Goal: Information Seeking & Learning: Learn about a topic

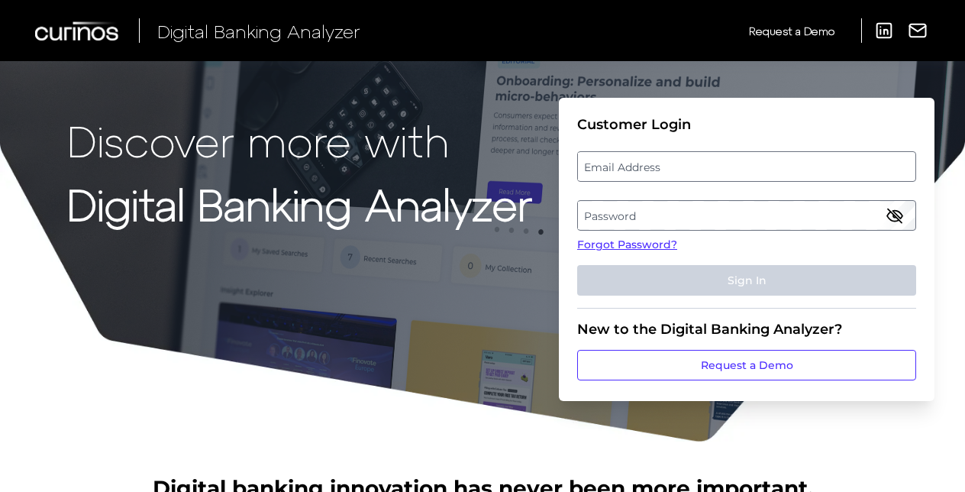
click at [470, 118] on p "Discover more with" at bounding box center [299, 140] width 465 height 48
click at [589, 162] on label "Email Address" at bounding box center [746, 166] width 337 height 27
click at [589, 162] on input "email" at bounding box center [746, 166] width 339 height 31
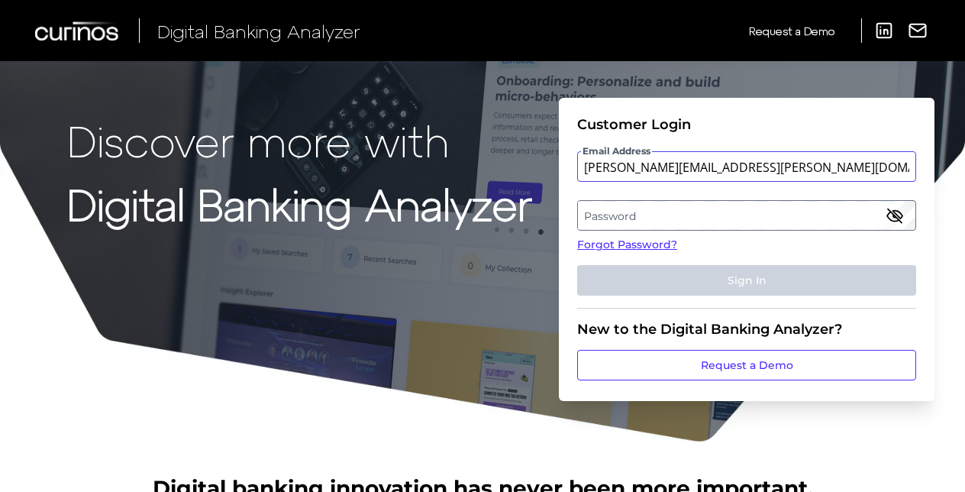
type input "[PERSON_NAME][EMAIL_ADDRESS][PERSON_NAME][DOMAIN_NAME]"
click at [595, 227] on label "Password" at bounding box center [746, 215] width 337 height 27
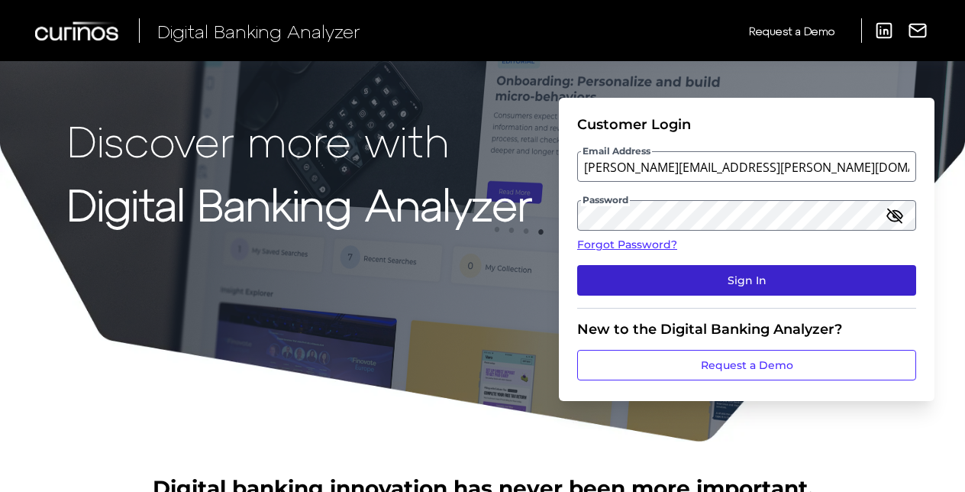
click at [618, 269] on button "Sign In" at bounding box center [746, 280] width 339 height 31
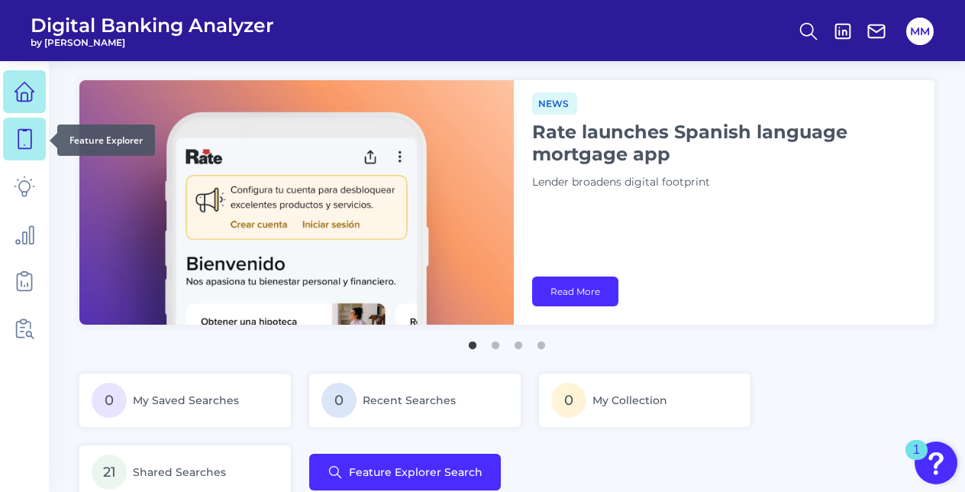
click at [20, 133] on icon at bounding box center [24, 138] width 21 height 21
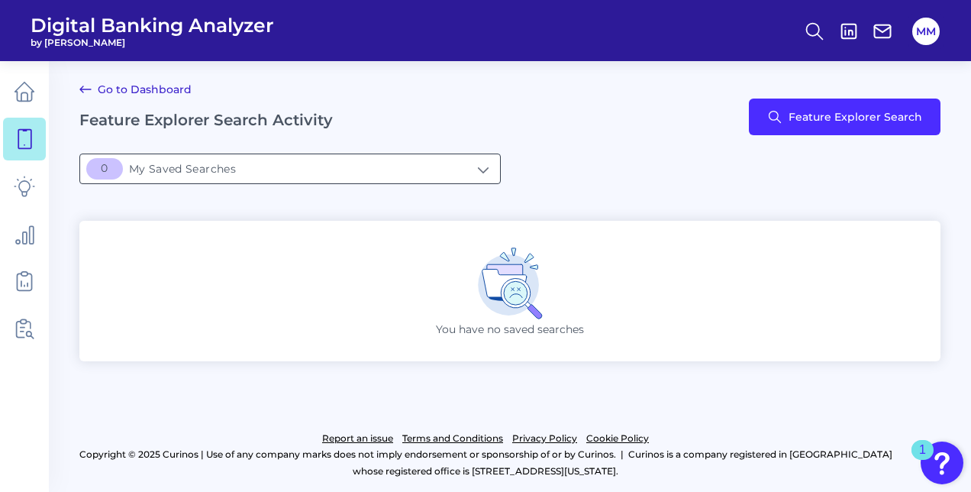
click at [199, 163] on input "[object Object]My Saved Searches" at bounding box center [290, 168] width 420 height 29
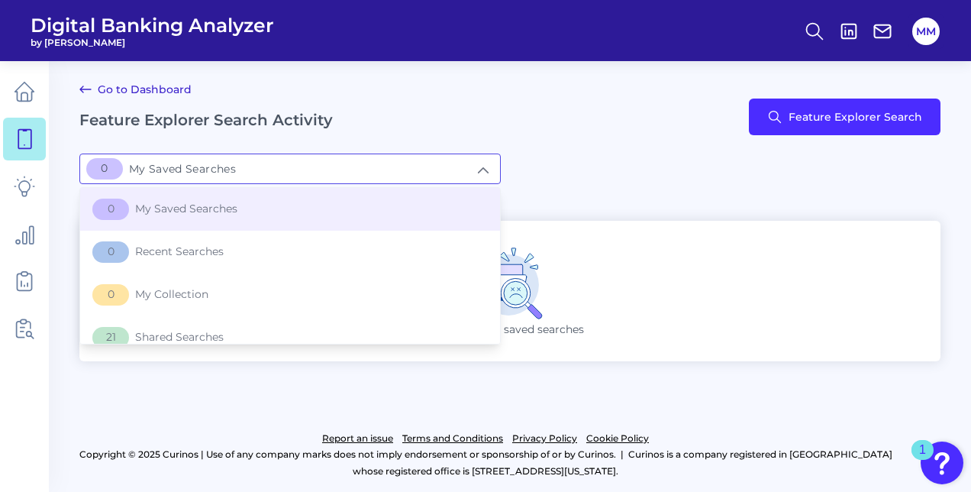
click at [199, 163] on input "[object Object]My Saved Searches" at bounding box center [290, 168] width 420 height 29
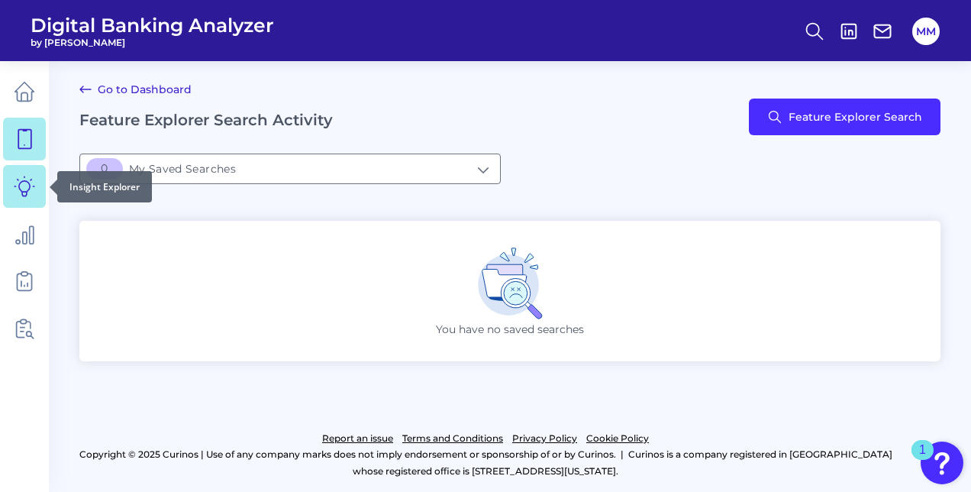
click at [41, 182] on link at bounding box center [24, 186] width 43 height 43
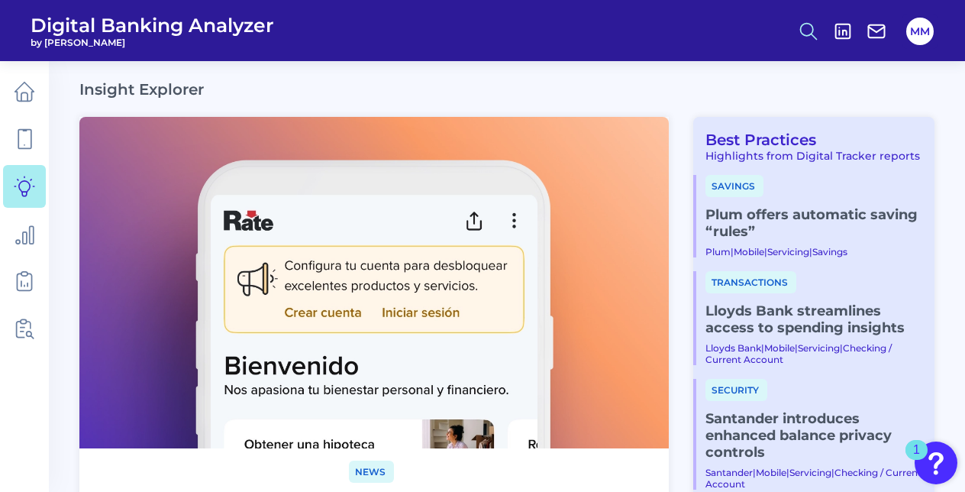
click at [809, 34] on circle at bounding box center [807, 29] width 12 height 12
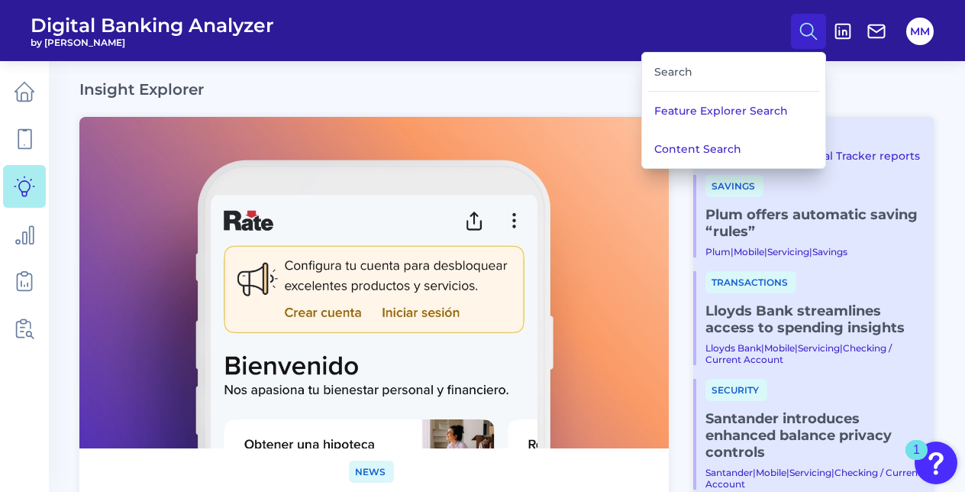
click at [706, 73] on div "Search" at bounding box center [733, 72] width 171 height 39
click at [684, 71] on div "Search" at bounding box center [733, 72] width 171 height 39
click at [666, 69] on div "Search" at bounding box center [733, 72] width 171 height 39
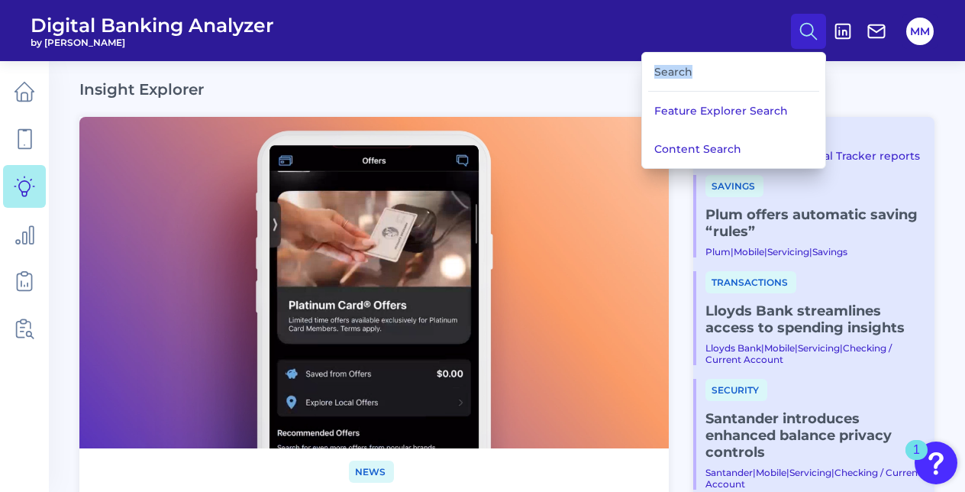
click at [666, 69] on div "Search" at bounding box center [733, 72] width 171 height 39
click at [677, 130] on button "Content Search" at bounding box center [733, 149] width 183 height 38
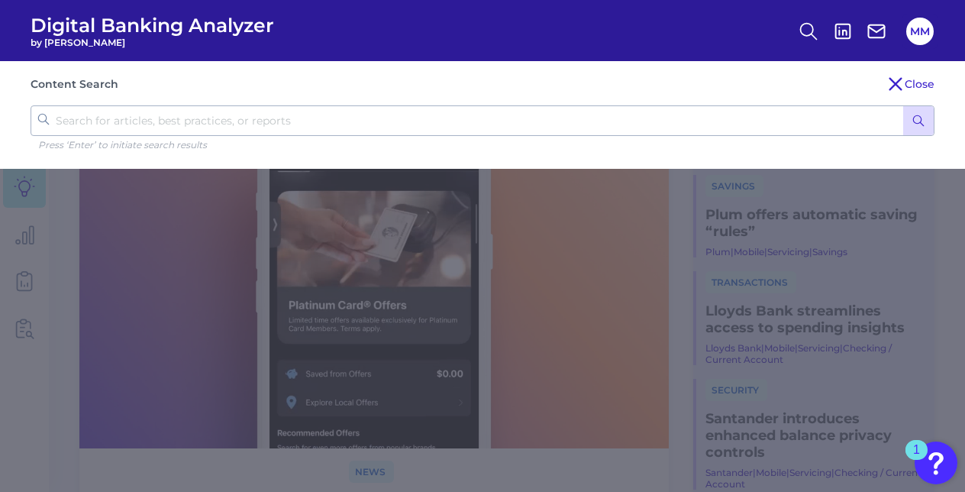
click at [393, 124] on input "text" at bounding box center [483, 120] width 904 height 31
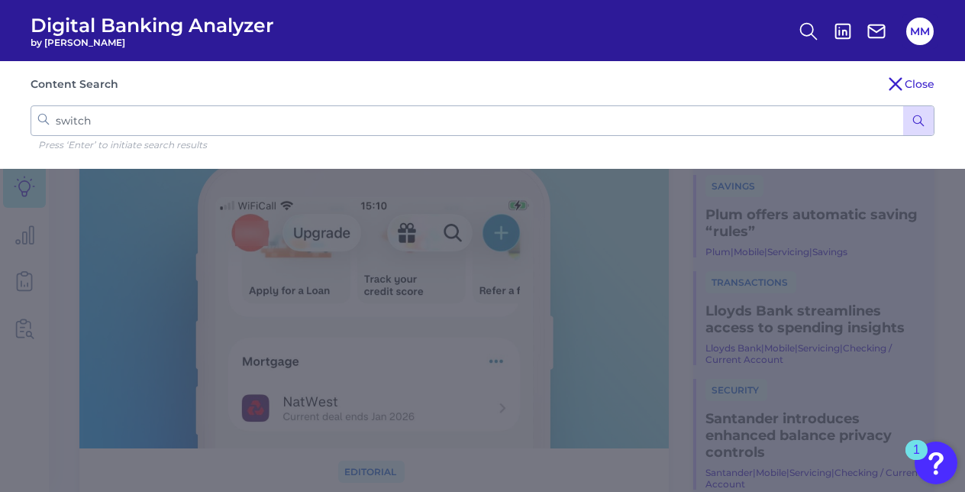
type input "switch"
click at [915, 121] on icon "submit" at bounding box center [919, 121] width 14 height 14
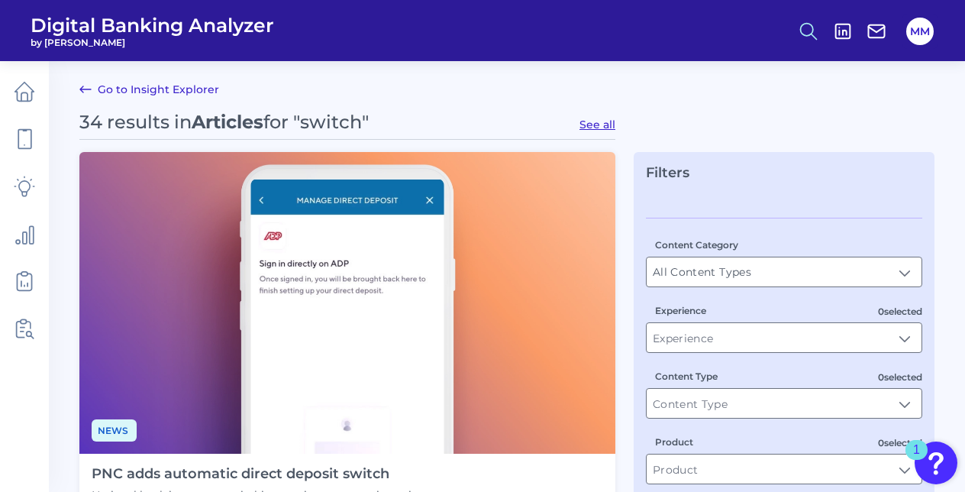
click at [806, 29] on icon at bounding box center [808, 31] width 21 height 21
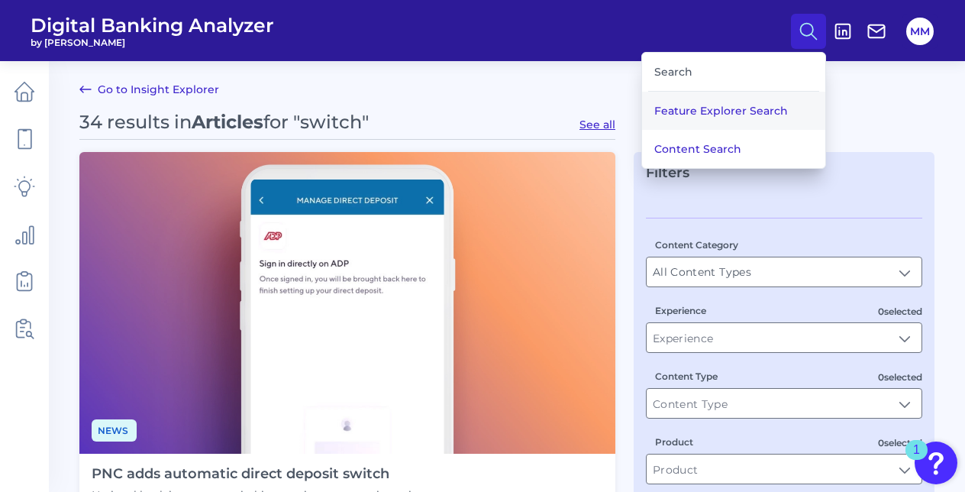
click at [675, 115] on button "Feature Explorer Search" at bounding box center [733, 111] width 183 height 38
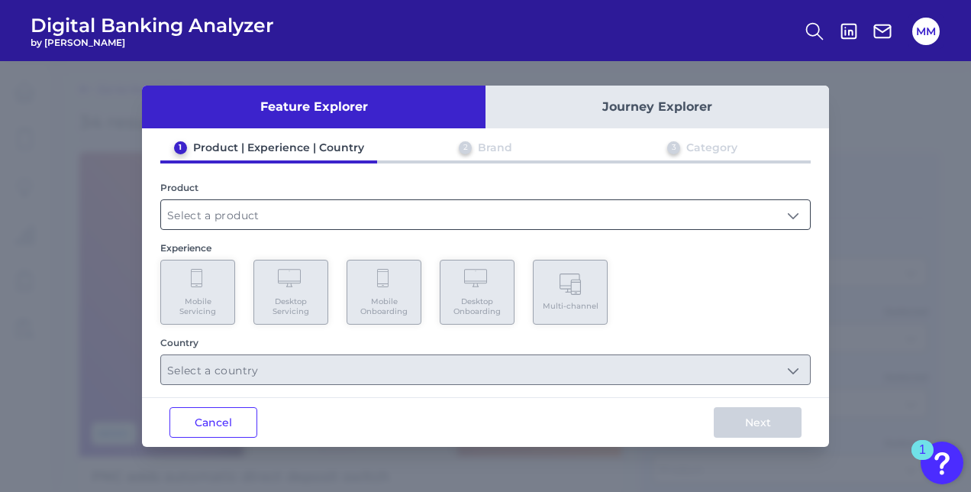
click at [412, 212] on input "text" at bounding box center [485, 214] width 649 height 29
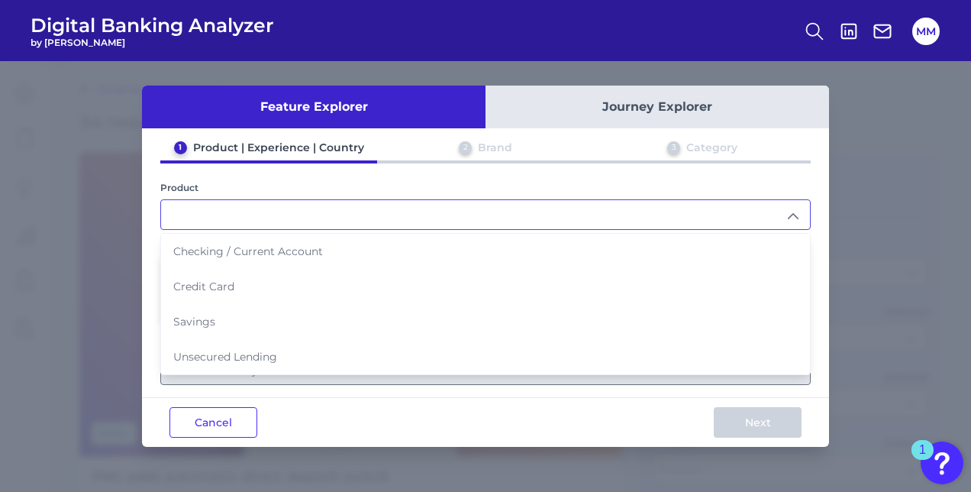
click at [318, 200] on input "text" at bounding box center [485, 214] width 649 height 29
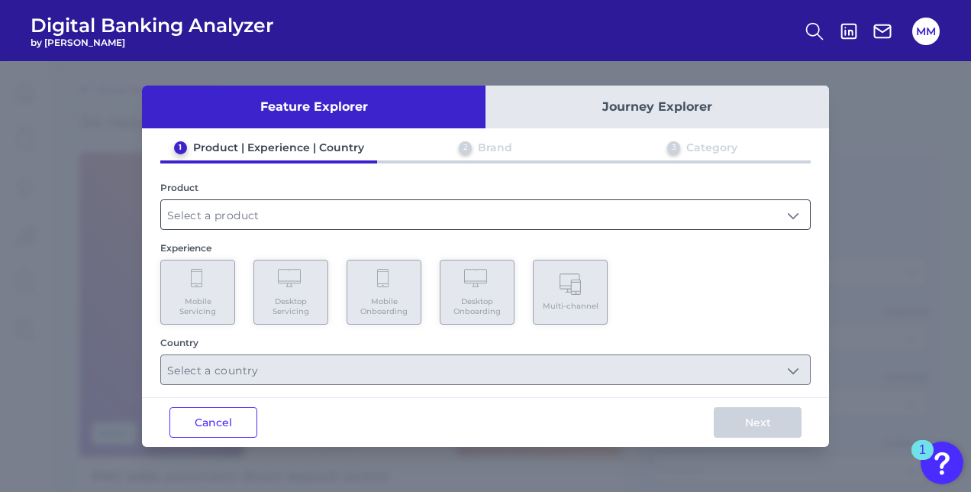
click at [310, 208] on input "text" at bounding box center [485, 214] width 649 height 29
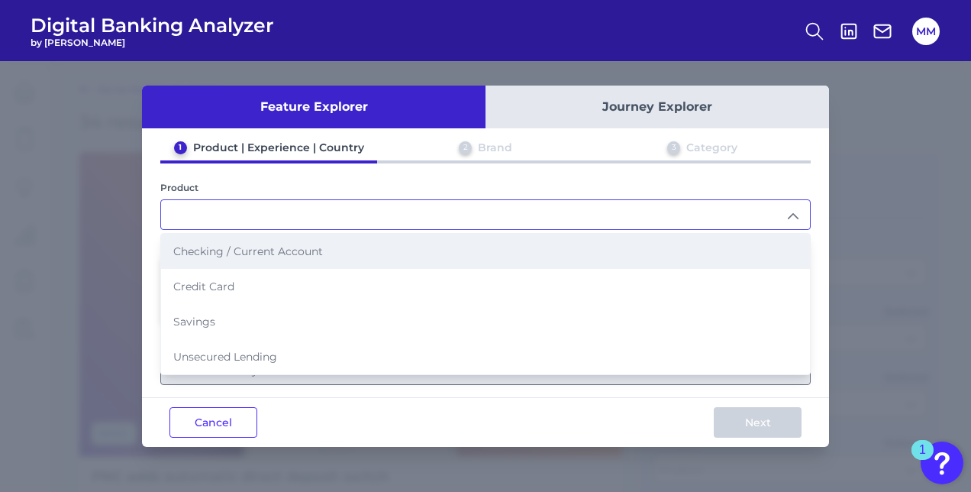
click at [287, 252] on span "Checking / Current Account" at bounding box center [248, 251] width 150 height 14
type input "Checking / Current Account"
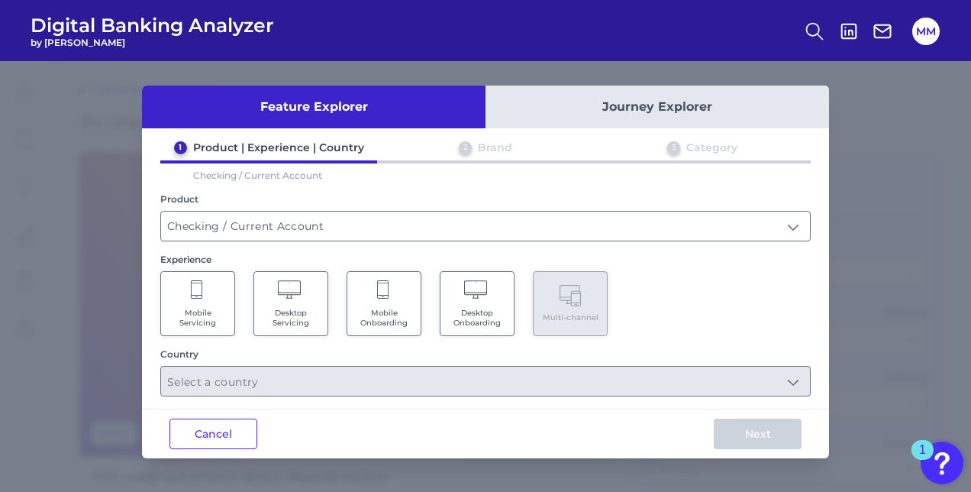
click at [218, 311] on span "Mobile Servicing" at bounding box center [198, 318] width 58 height 20
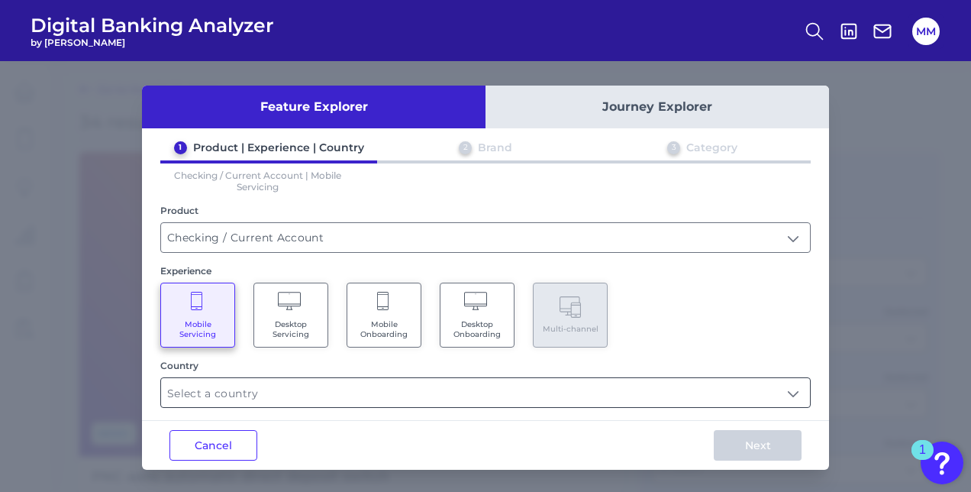
click at [241, 392] on input "text" at bounding box center [485, 392] width 649 height 29
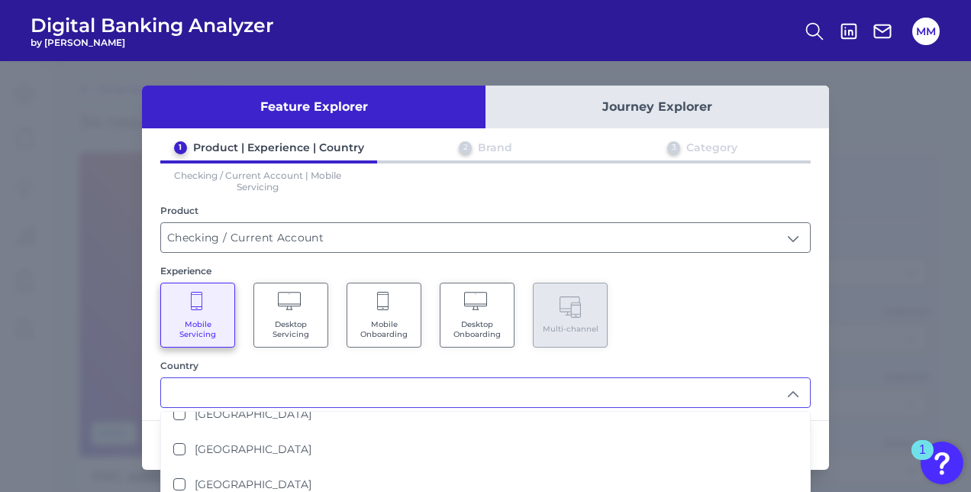
scroll to position [46, 0]
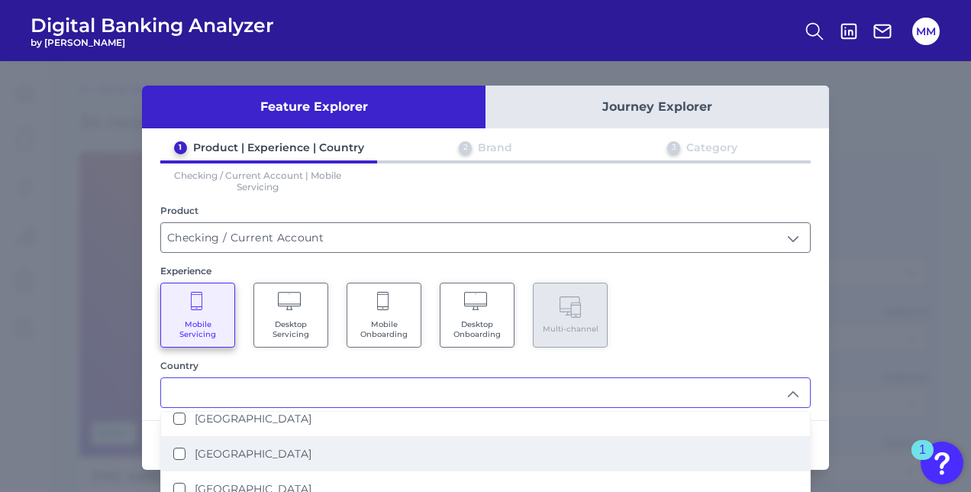
click at [261, 457] on li "[GEOGRAPHIC_DATA]" at bounding box center [485, 453] width 649 height 35
type input "[GEOGRAPHIC_DATA]"
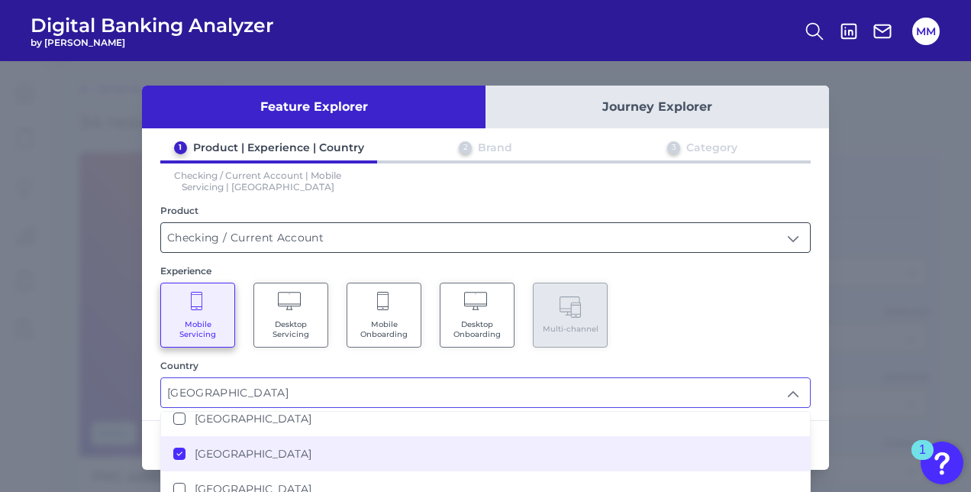
click at [724, 244] on input "Checking / Current Account" at bounding box center [485, 237] width 649 height 29
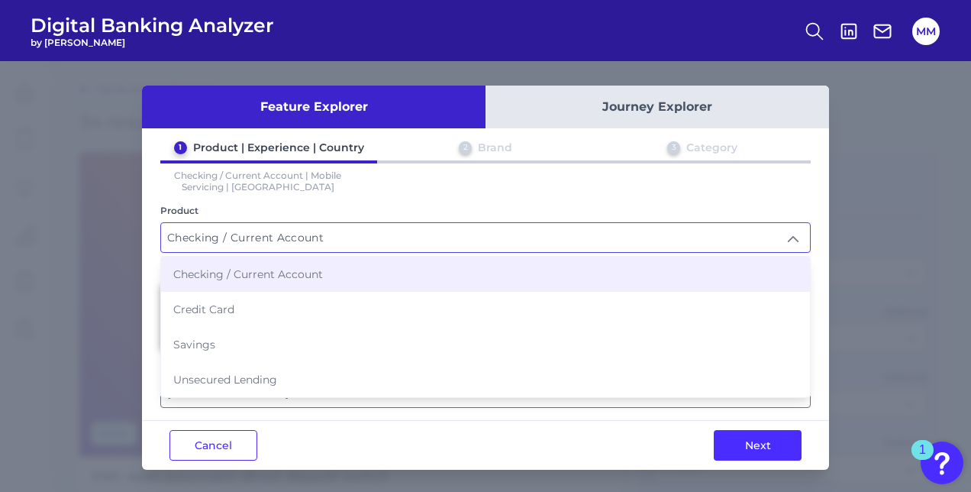
click at [597, 270] on li "Checking / Current Account" at bounding box center [485, 274] width 649 height 35
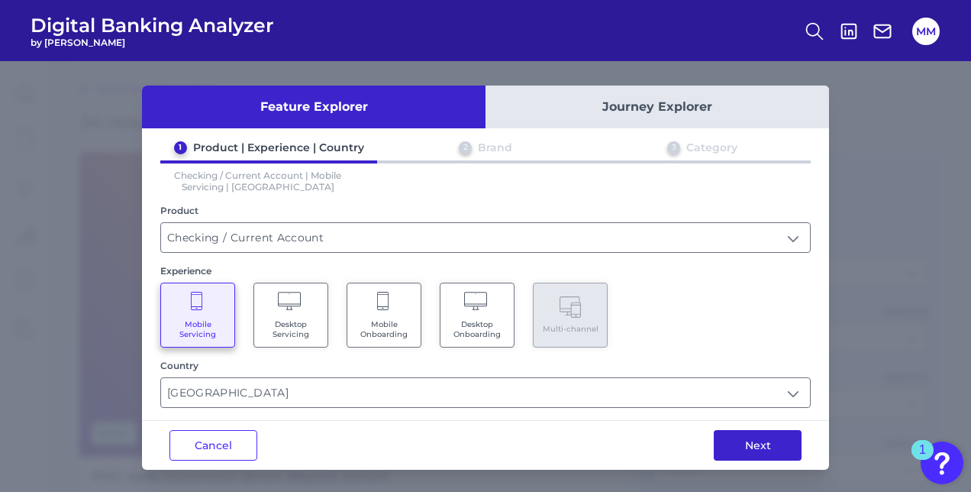
click at [724, 446] on button "Next" at bounding box center [758, 445] width 88 height 31
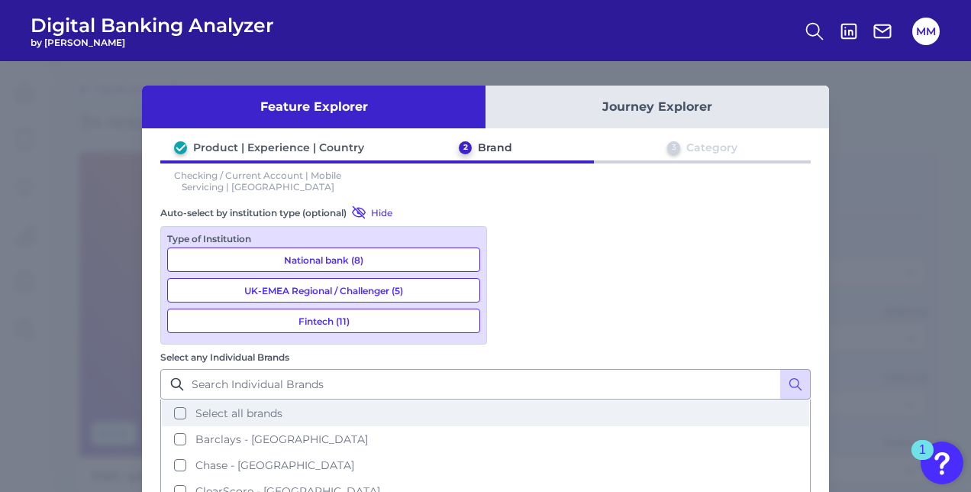
click at [518, 400] on button "Select all brands" at bounding box center [486, 413] width 648 height 26
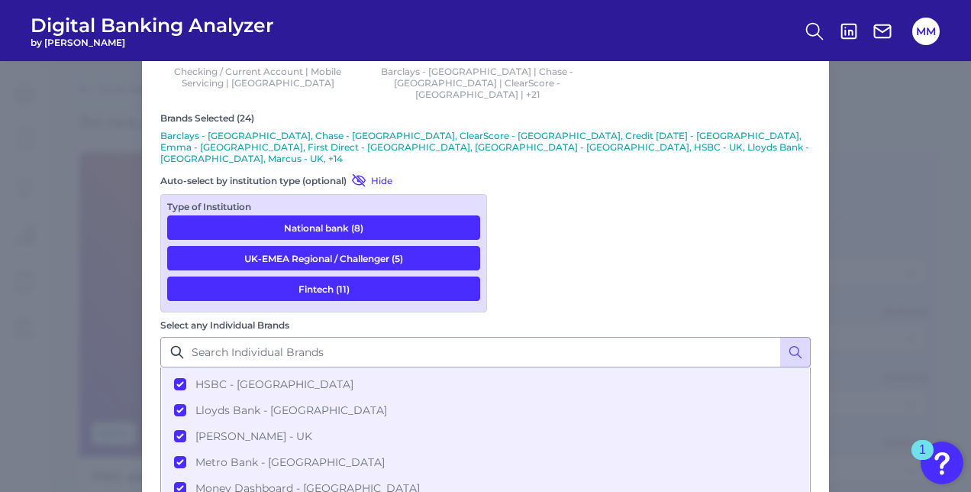
scroll to position [109, 0]
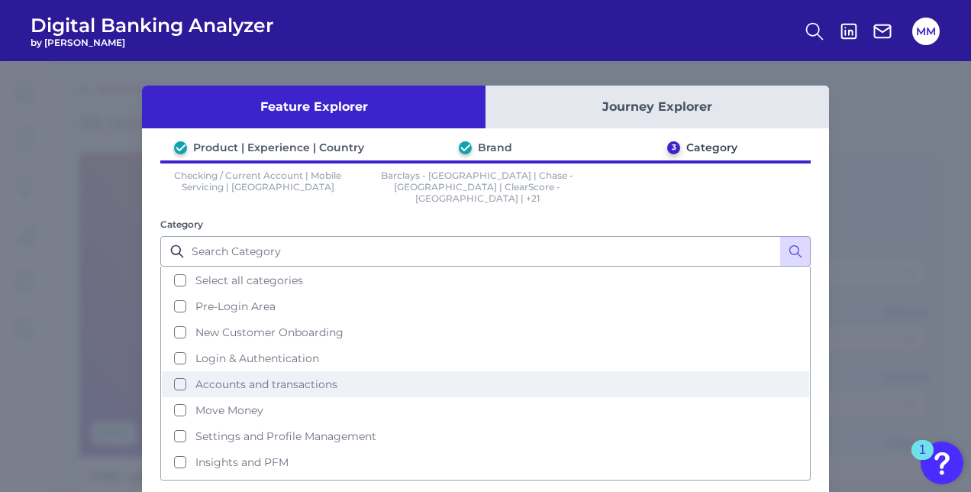
scroll to position [63, 0]
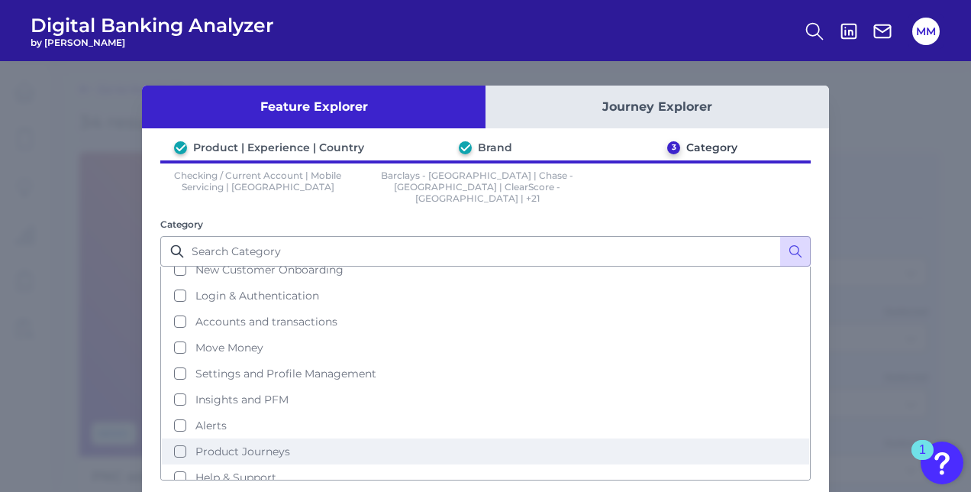
click at [175, 438] on button "Product Journeys" at bounding box center [486, 451] width 648 height 26
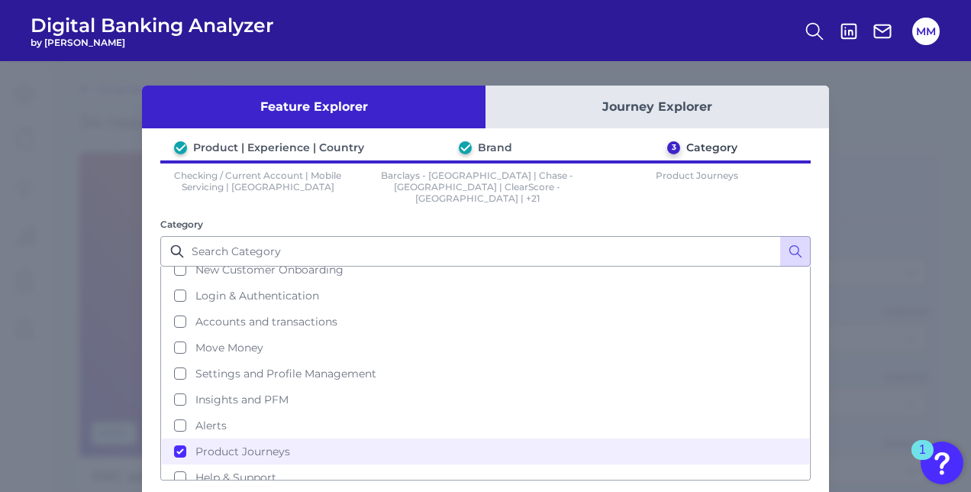
scroll to position [61, 0]
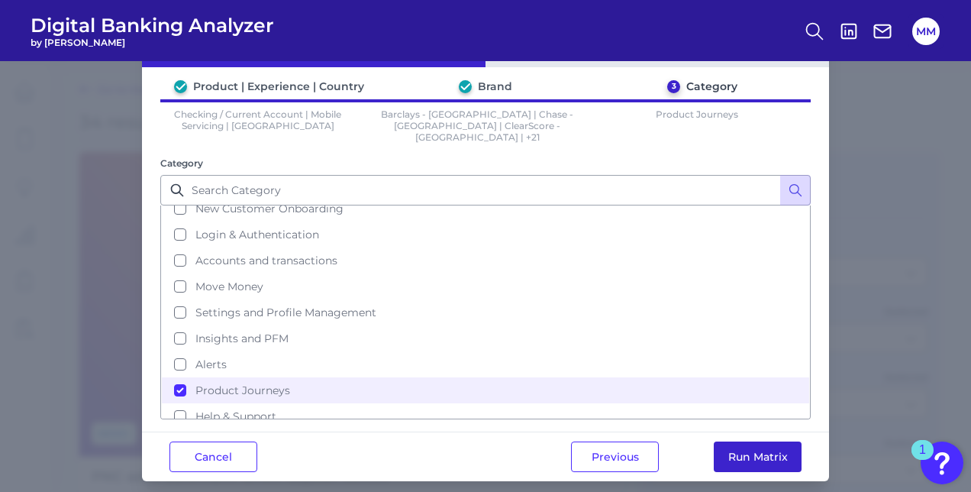
click at [749, 441] on button "Run Matrix" at bounding box center [758, 456] width 88 height 31
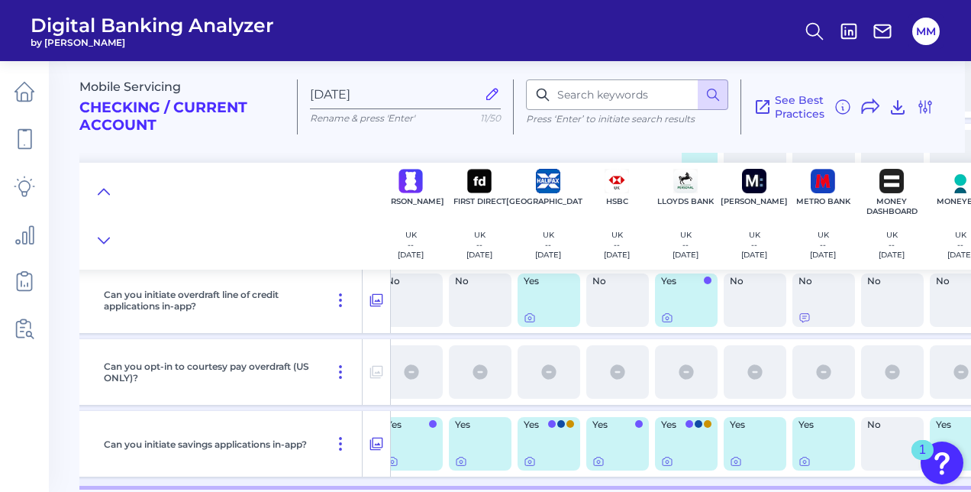
scroll to position [754, 289]
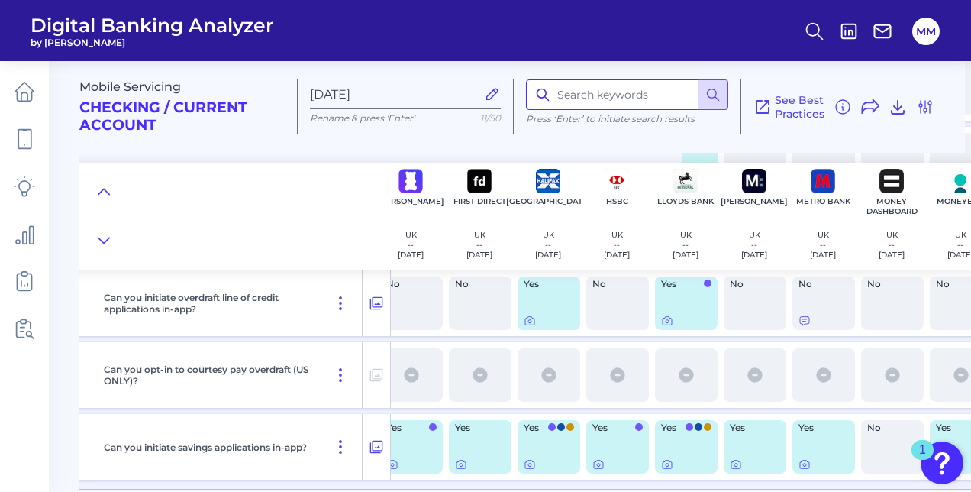
click at [622, 90] on input at bounding box center [627, 94] width 202 height 31
type input "switch"
